Goal: Complete application form

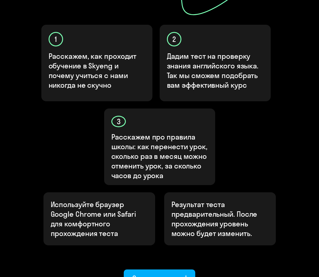
scroll to position [242, 0]
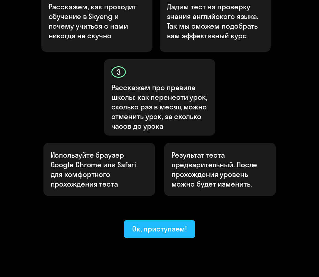
click at [152, 224] on div "Ок, приступаем!" at bounding box center [159, 229] width 55 height 10
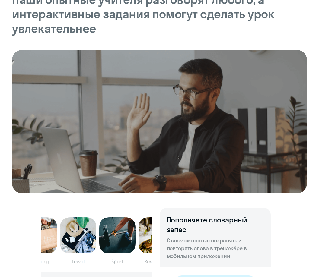
scroll to position [271, 0]
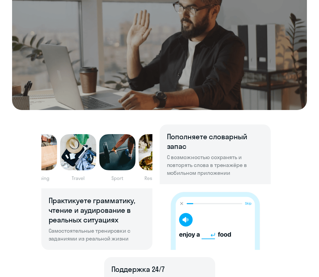
click at [182, 219] on img at bounding box center [215, 217] width 111 height 66
click at [185, 218] on img at bounding box center [215, 217] width 111 height 66
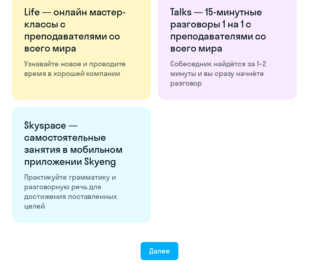
scroll to position [1047, 0]
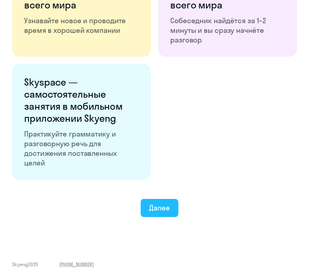
click at [163, 208] on div "Далее" at bounding box center [159, 208] width 21 height 10
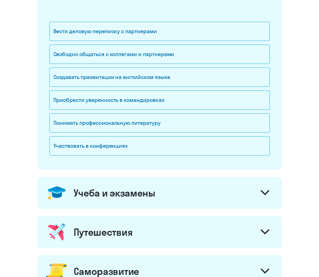
scroll to position [30, 0]
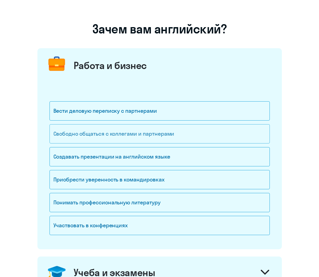
click at [141, 134] on div "Свободно общаться с коллегами и партнерами" at bounding box center [159, 133] width 220 height 19
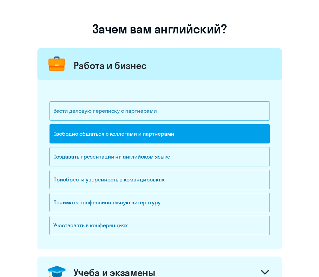
click at [148, 111] on div "Вести деловую переписку с партнерами" at bounding box center [159, 110] width 220 height 19
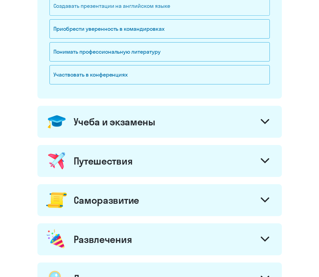
scroll to position [298, 0]
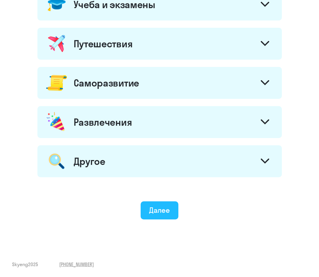
click at [153, 213] on div "Далее" at bounding box center [159, 210] width 21 height 10
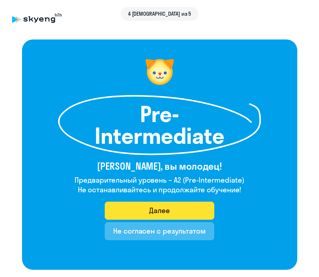
click at [155, 213] on div "Далее" at bounding box center [159, 211] width 21 height 10
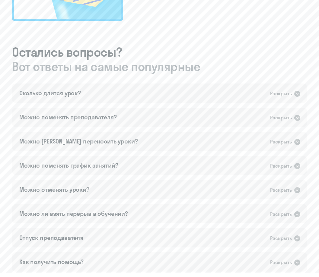
scroll to position [517, 0]
